Goal: Information Seeking & Learning: Learn about a topic

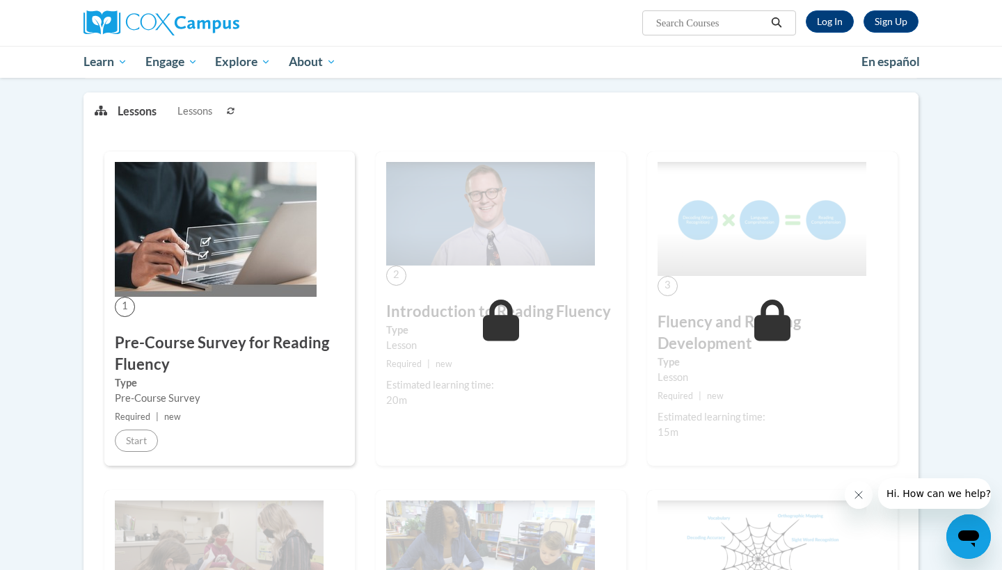
scroll to position [168, 0]
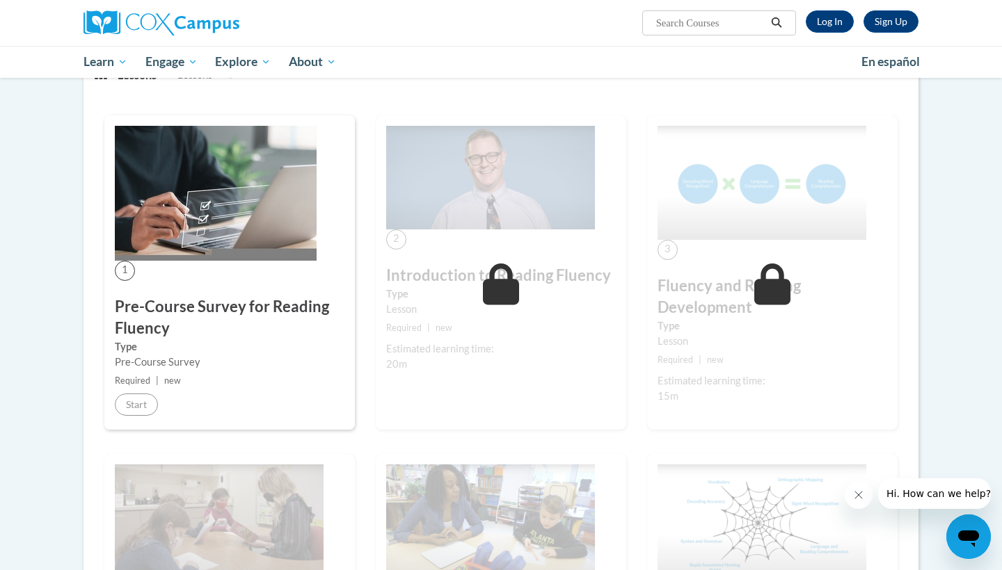
scroll to position [223, 0]
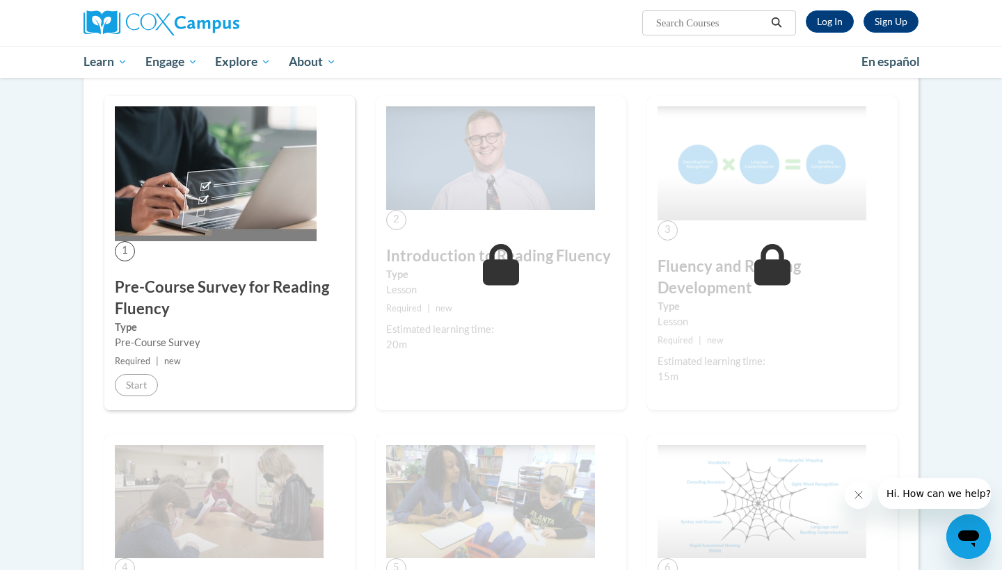
click at [506, 271] on icon at bounding box center [501, 265] width 37 height 42
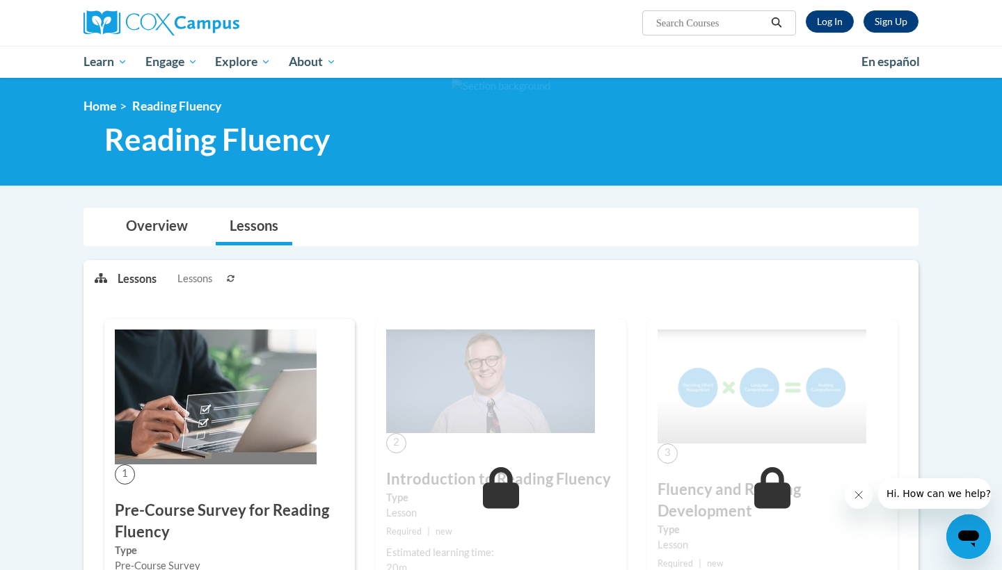
scroll to position [0, 0]
click at [176, 230] on link "Overview" at bounding box center [157, 227] width 90 height 37
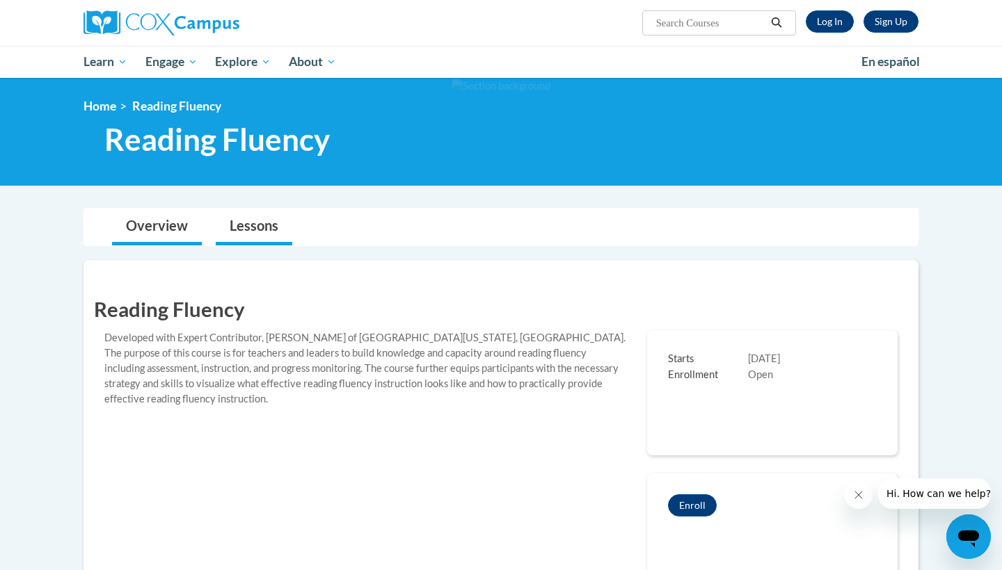
click at [238, 236] on link "Lessons" at bounding box center [254, 227] width 77 height 37
click at [267, 225] on link "Lessons" at bounding box center [254, 227] width 77 height 37
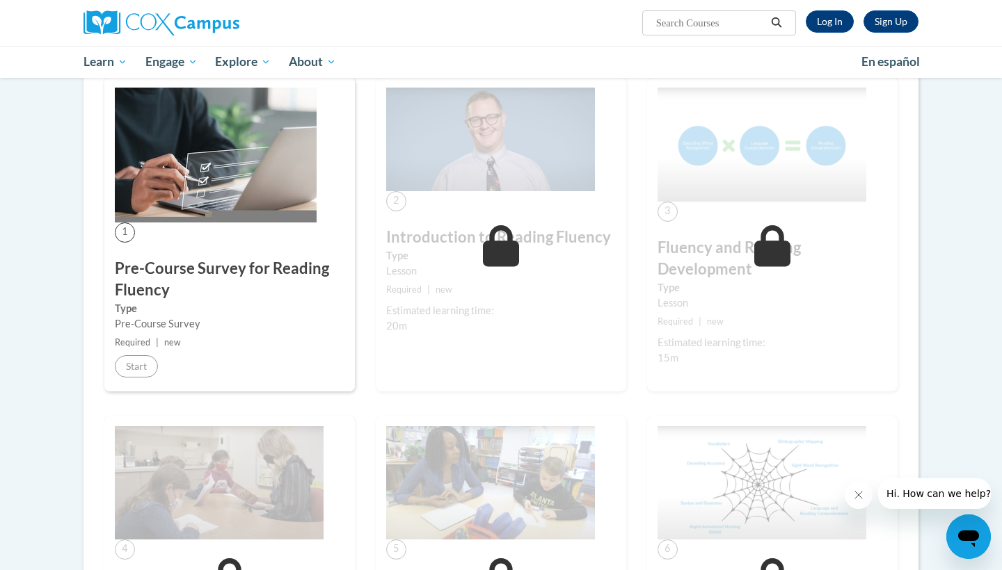
scroll to position [638, 0]
click at [289, 225] on div "1 Pre-Course Survey for Reading Fluency Type Pre-Course Survey Required | new S…" at bounding box center [229, 234] width 250 height 314
click at [812, 17] on link "Log In" at bounding box center [829, 21] width 48 height 22
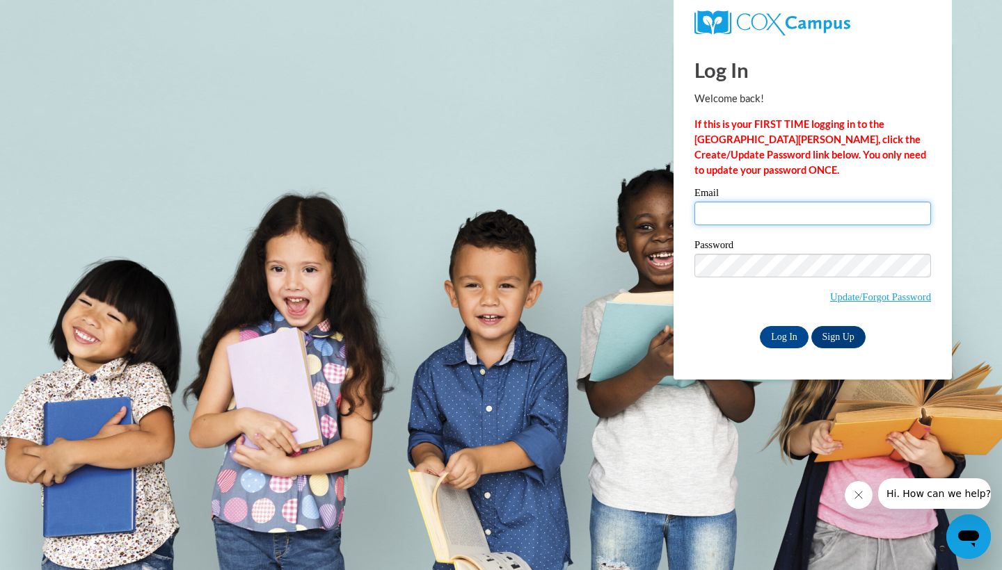
type input "rlove3@kippmetroatlanta.org"
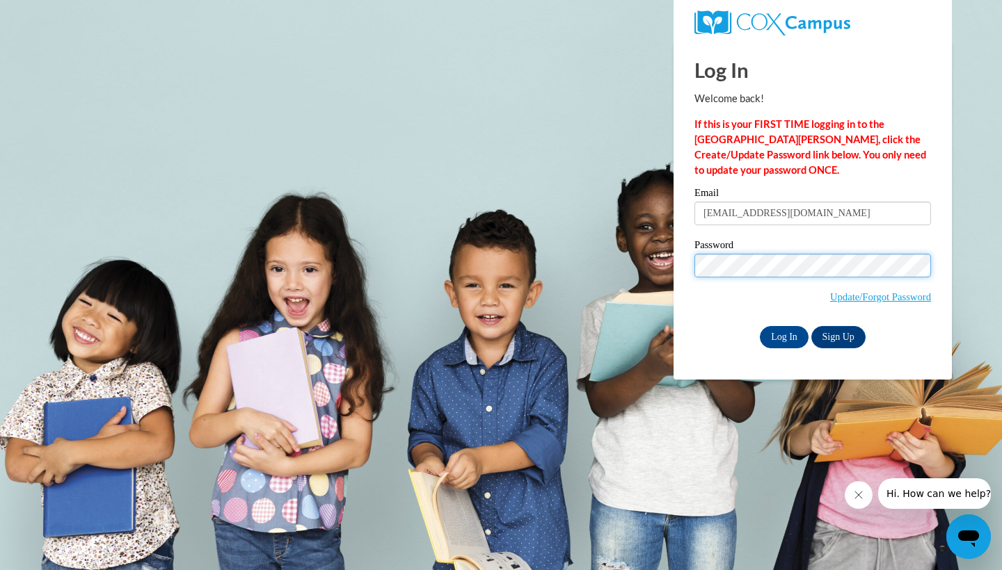
click at [783, 335] on input "Log In" at bounding box center [784, 337] width 49 height 22
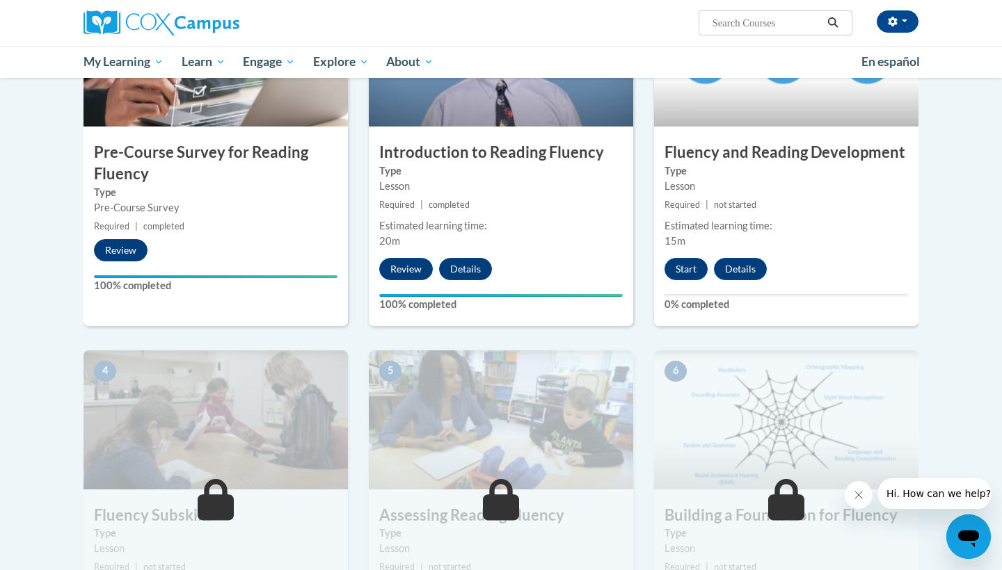
scroll to position [383, 0]
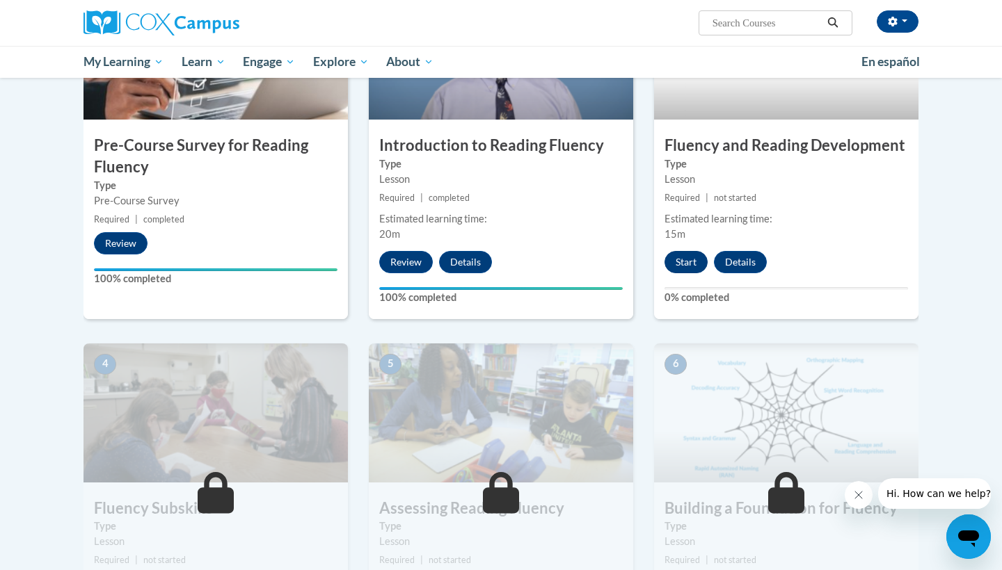
click at [696, 259] on button "Start" at bounding box center [685, 262] width 43 height 22
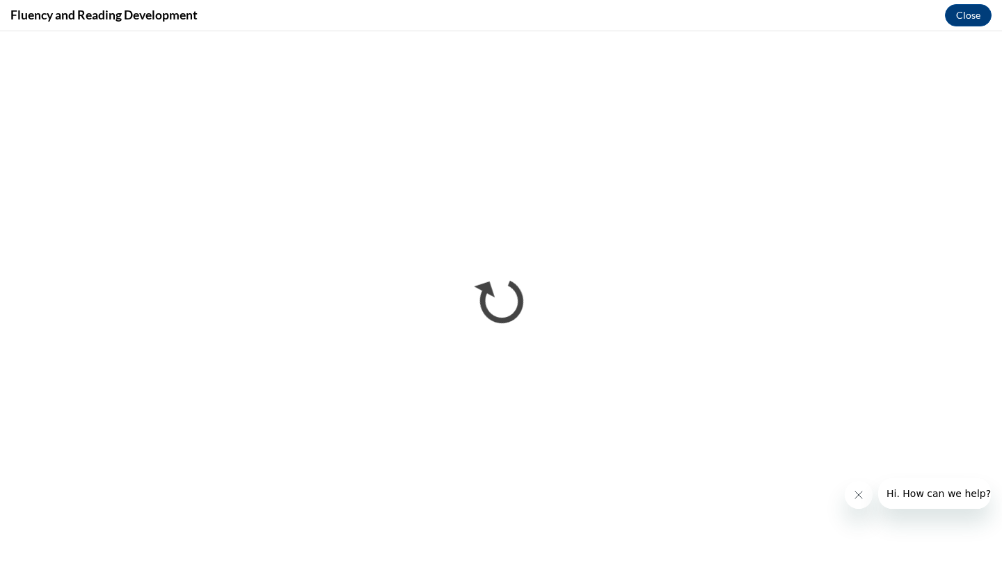
scroll to position [0, 0]
